Goal: Task Accomplishment & Management: Use online tool/utility

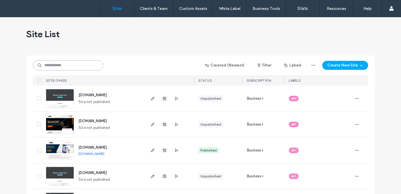
click at [74, 67] on input at bounding box center [68, 65] width 70 height 10
paste input "********"
type input "********"
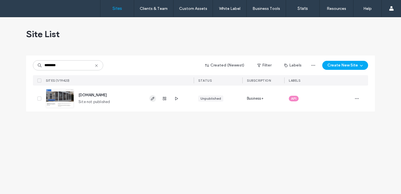
click at [151, 100] on use "button" at bounding box center [152, 98] width 3 height 3
